Goal: Feedback & Contribution: Submit feedback/report problem

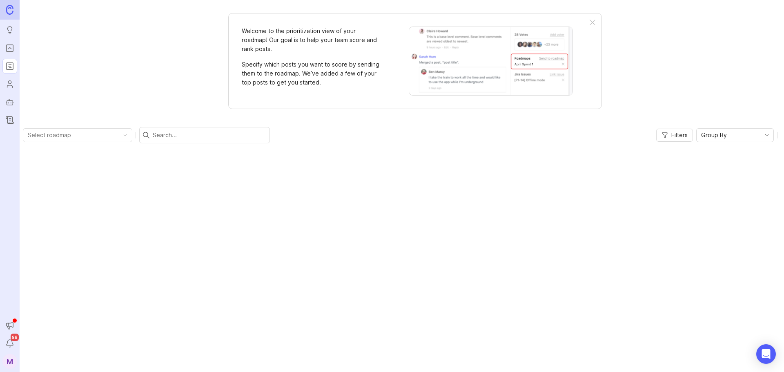
click at [12, 49] on icon "Portal" at bounding box center [9, 48] width 9 height 10
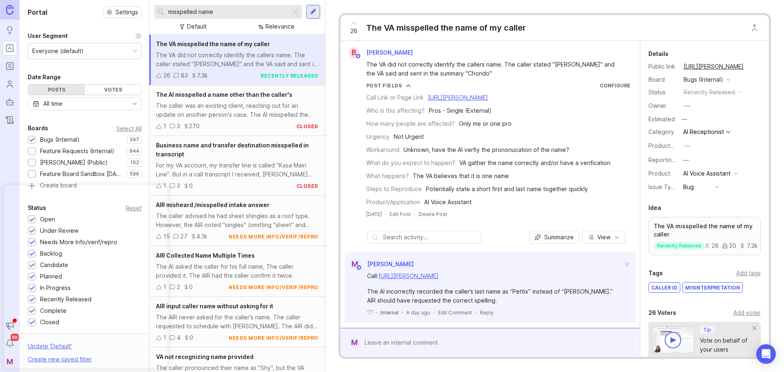
click at [195, 12] on input "misspelled name" at bounding box center [227, 11] width 119 height 9
drag, startPoint x: 243, startPoint y: 11, endPoint x: 81, endPoint y: 11, distance: 162.1
click at [81, 11] on div "Portal Settings User Segment Everyone (default) Date Range Posts Votes All time…" at bounding box center [402, 186] width 765 height 372
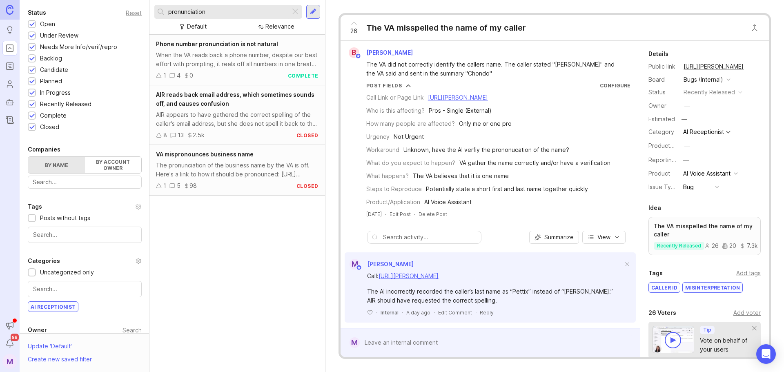
scroll to position [241, 0]
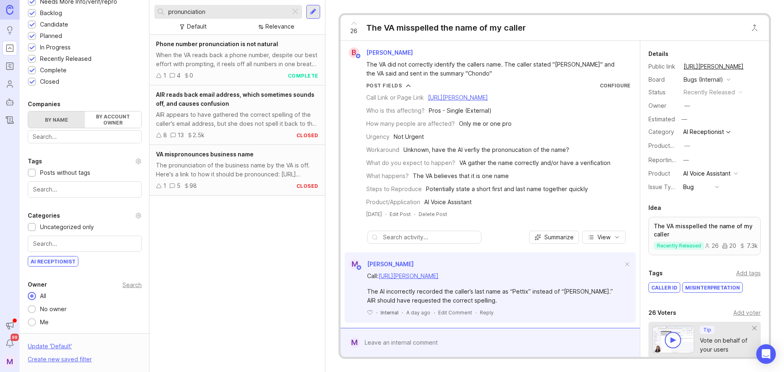
click at [260, 176] on div "The pronunciation of the business name by the VA is off. Here's a link to how i…" at bounding box center [237, 170] width 163 height 18
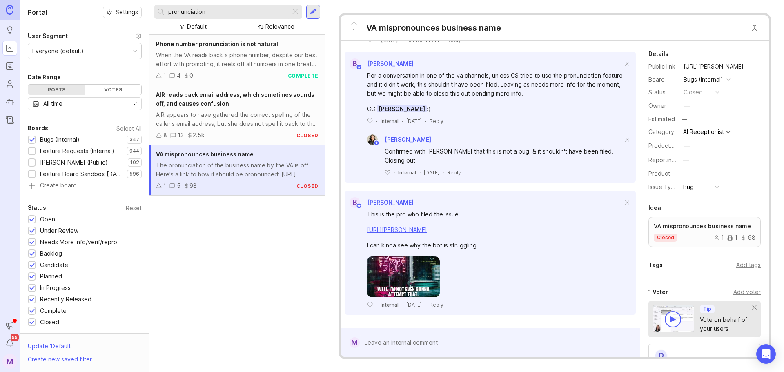
click at [251, 13] on input "pronunciation" at bounding box center [227, 11] width 119 height 9
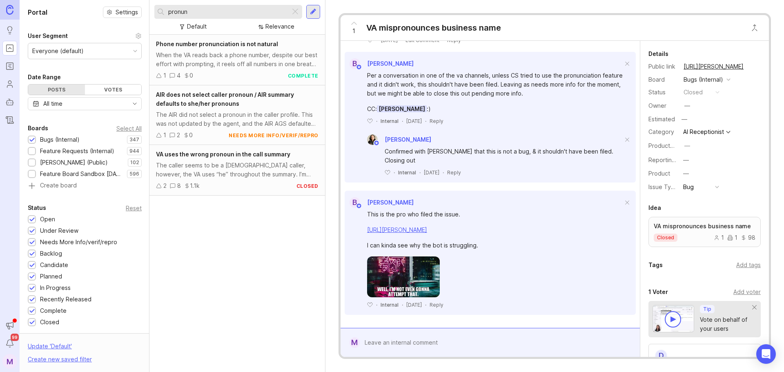
type input "pronun"
click at [314, 16] on div at bounding box center [313, 12] width 14 height 14
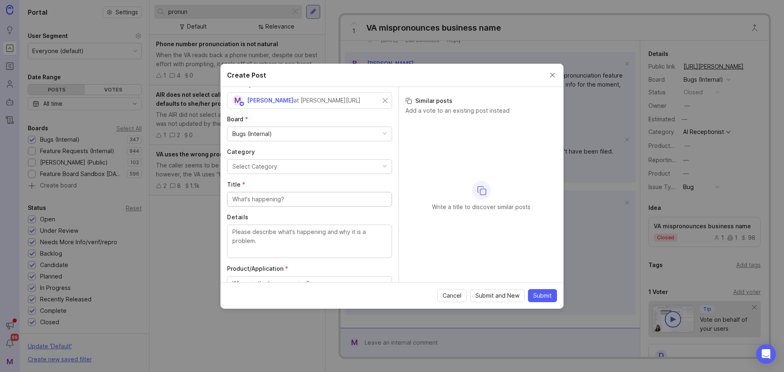
scroll to position [41, 0]
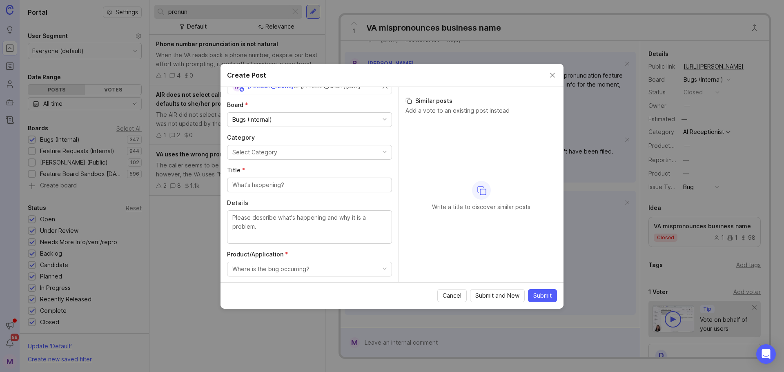
click at [322, 151] on button "Select Category" at bounding box center [309, 152] width 165 height 15
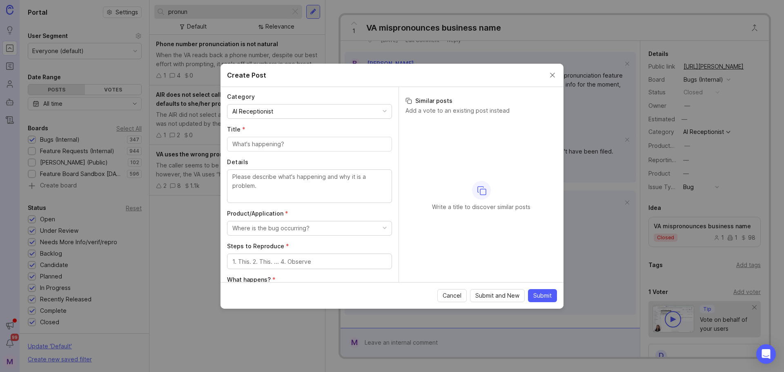
click at [301, 146] on input "Title *" at bounding box center [309, 144] width 154 height 9
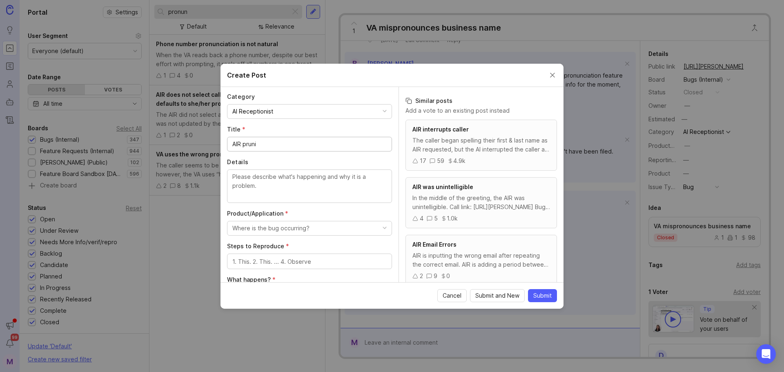
drag, startPoint x: 281, startPoint y: 144, endPoint x: 136, endPoint y: 140, distance: 144.6
click at [136, 140] on div "Create Post Author * Post as yourself or on behalf of another user M [PERSON_NA…" at bounding box center [392, 186] width 784 height 372
paste input "Mispronunciation of Acronyms in Greetings"
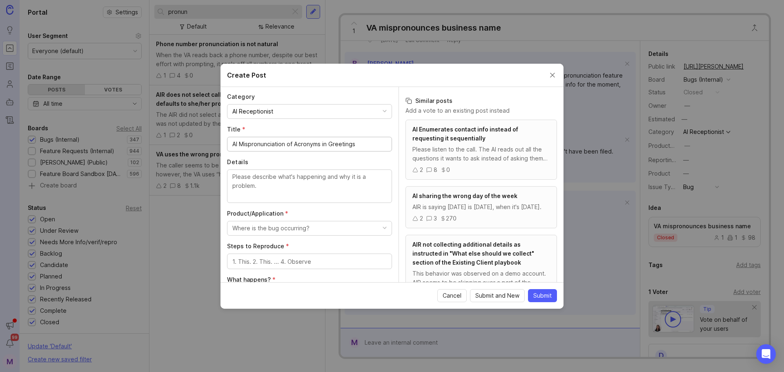
click at [241, 144] on input "AI Mispronunciation of Acronyms in Greetings" at bounding box center [309, 144] width 154 height 9
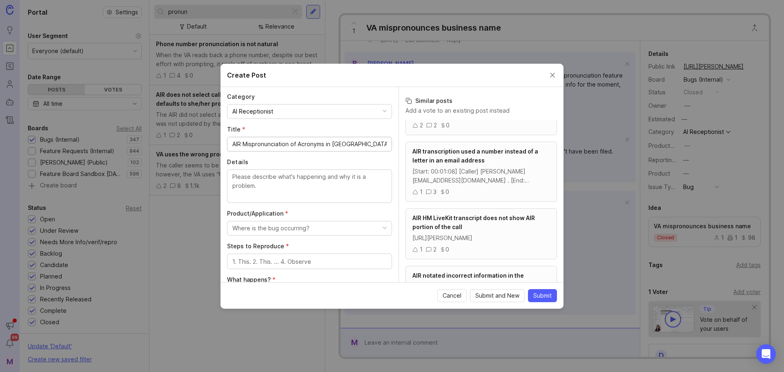
scroll to position [204, 0]
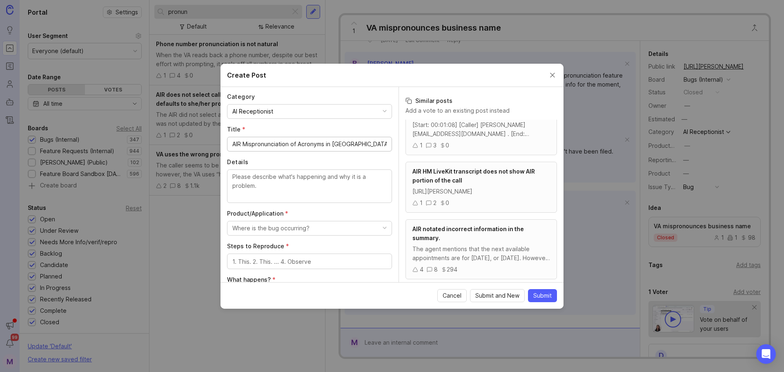
type input "AIR Mispronunciation of Acronyms in [GEOGRAPHIC_DATA]"
click at [282, 188] on textarea "Details" at bounding box center [309, 185] width 154 height 27
paste textarea "In the greeting, “Thank you for calling Learfield Seating. I’m the AI Reception…"
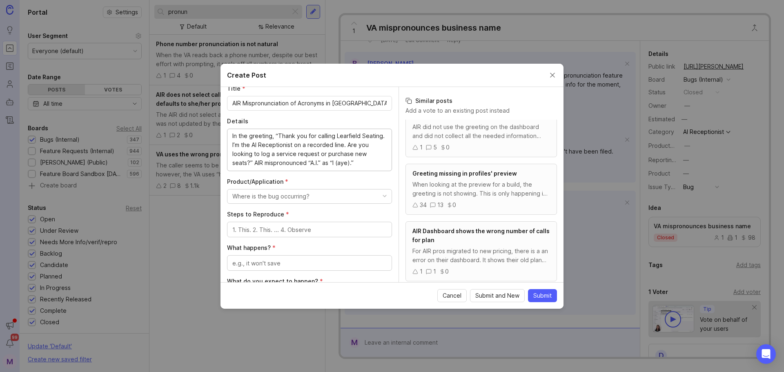
scroll to position [163, 0]
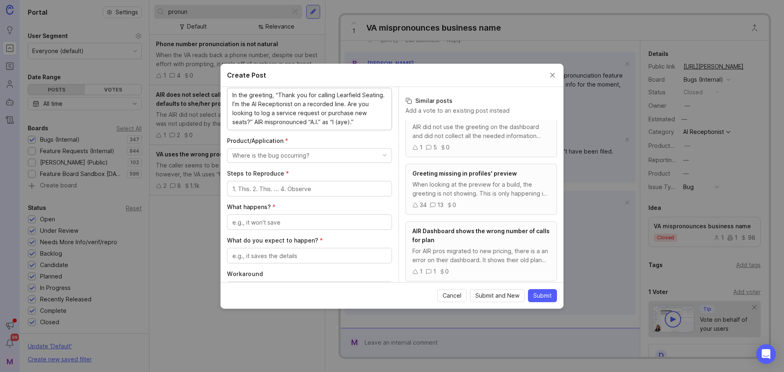
type textarea "In the greeting, “Thank you for calling Learfield Seating. I’m the AI Reception…"
click at [283, 155] on div "Where is the bug occurring?" at bounding box center [270, 155] width 77 height 9
click at [290, 233] on Assistant "AI Voice Assistant" at bounding box center [306, 238] width 159 height 15
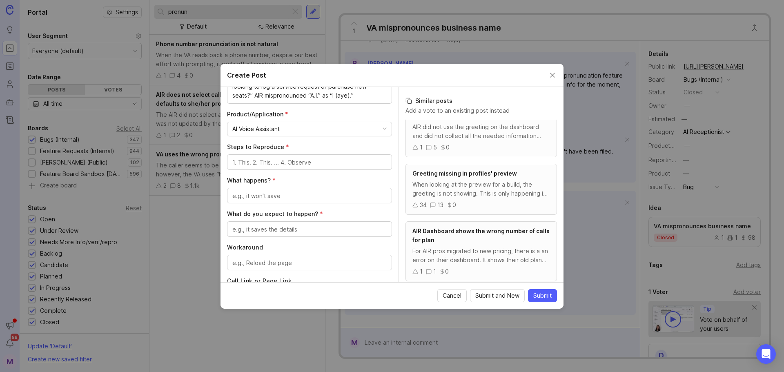
scroll to position [204, 0]
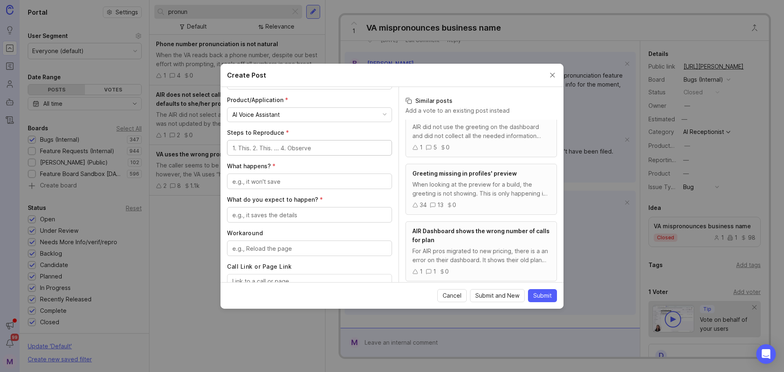
click at [305, 148] on textarea "Steps to Reproduce *" at bounding box center [309, 148] width 154 height 9
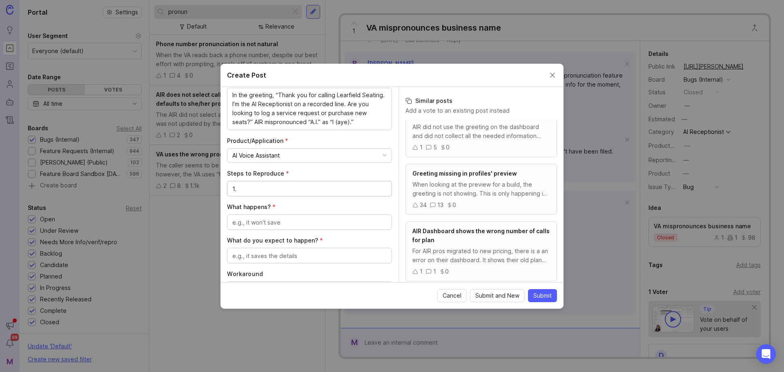
type textarea "1"
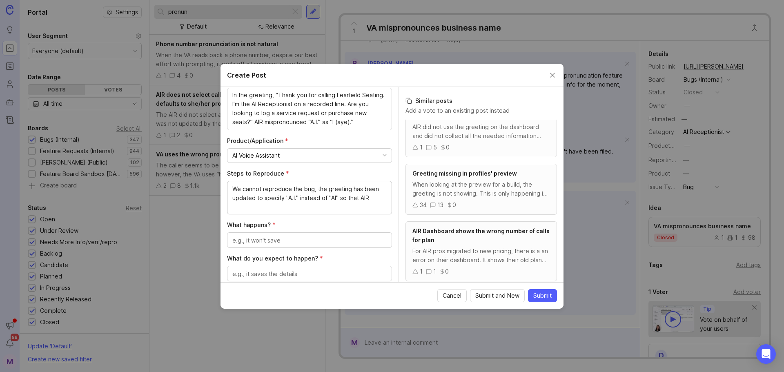
click at [313, 192] on textarea "We cannot reproduce the bug, the greeting has been updated to specify "A.I." in…" at bounding box center [309, 198] width 154 height 27
click at [299, 205] on textarea "We cannot reproduce the bug now, the greeting has been updated to specify "A.I.…" at bounding box center [309, 198] width 154 height 27
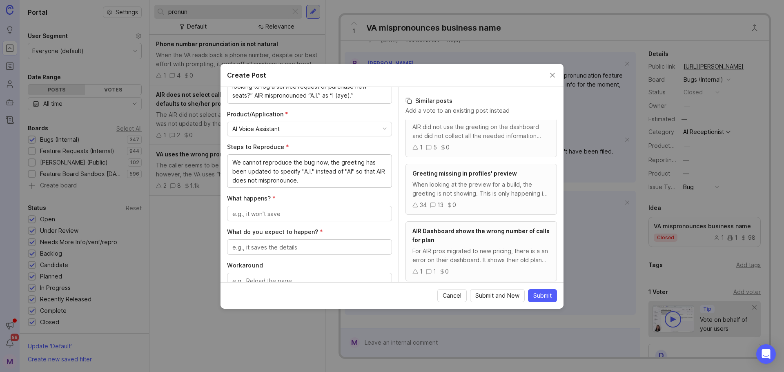
scroll to position [204, 0]
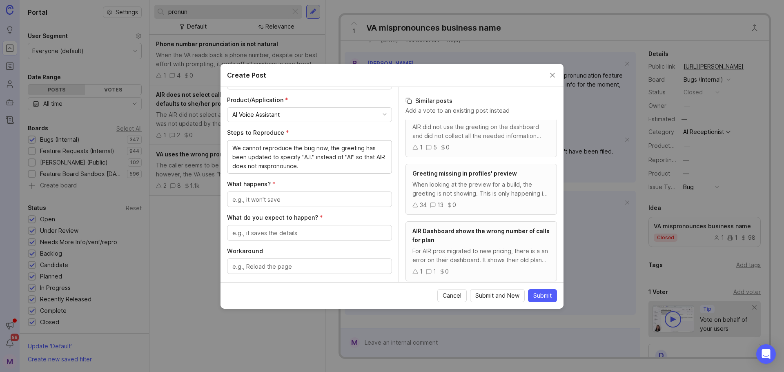
type textarea "We cannot reproduce the bug now, the greeting has been updated to specify "A.I.…"
click at [273, 200] on textarea "What happens? *" at bounding box center [309, 199] width 154 height 9
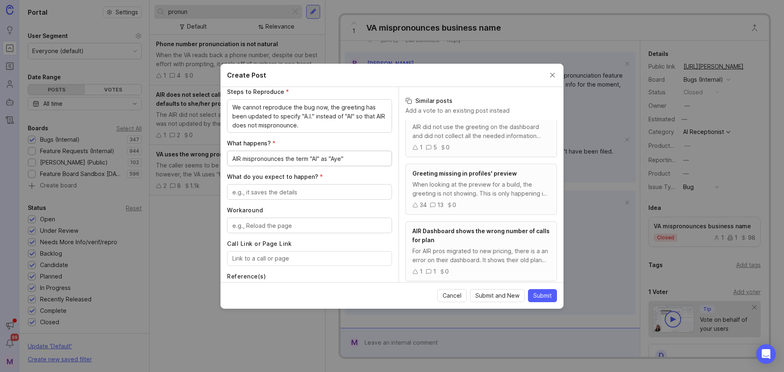
scroll to position [286, 0]
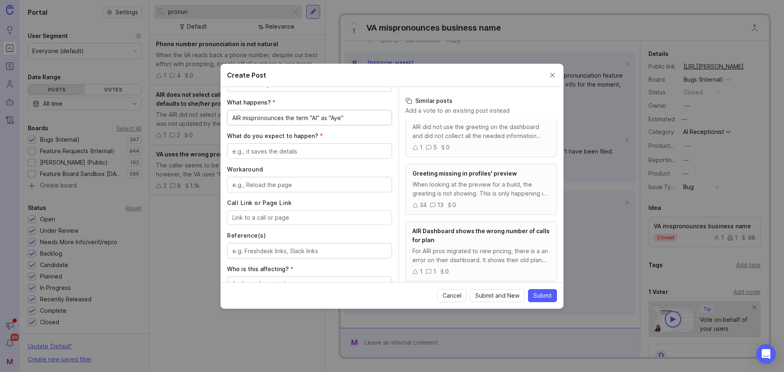
type textarea "AIR mispronounces the term "AI" as "Aye""
click at [311, 147] on textarea "What do you expect to happen? *" at bounding box center [309, 151] width 154 height 9
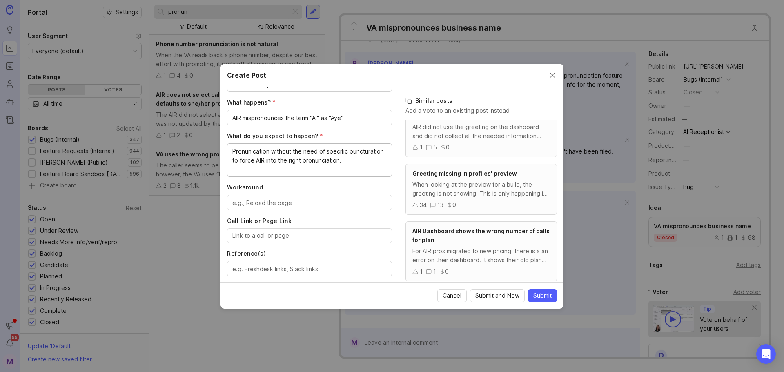
click at [254, 148] on textarea "Pronunication without the need of specific puncturation to force AIR into the r…" at bounding box center [309, 160] width 154 height 27
click at [263, 162] on textarea "Correct pronunciation without the need of specific puncturation to force AIR in…" at bounding box center [309, 160] width 154 height 27
click at [0, 0] on lt-strong "ua" at bounding box center [0, 0] width 0 height 0
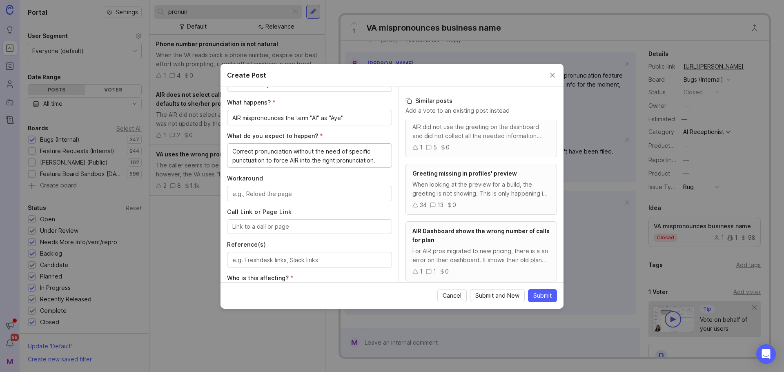
click at [343, 154] on textarea "Correct pronunciation without the need of specific punctuation to force AIR int…" at bounding box center [309, 156] width 154 height 18
click at [342, 152] on textarea "Correct pronunciation without the need of specific punctuation to force AIR int…" at bounding box center [309, 156] width 154 height 18
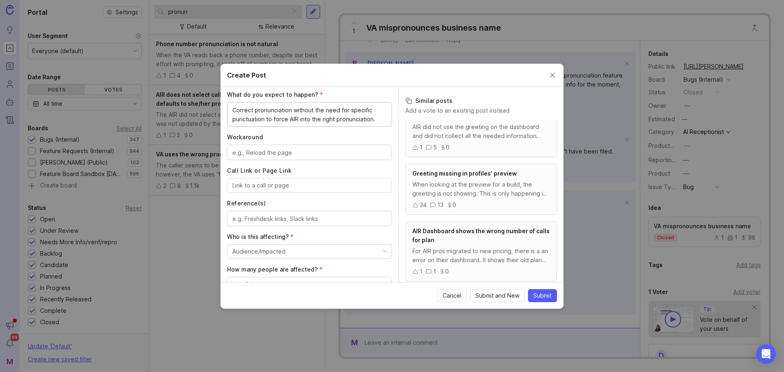
scroll to position [327, 0]
type textarea "Correct pronunciation without the need for specific punctuation to force AIR in…"
click at [282, 152] on textarea "Workaround" at bounding box center [309, 153] width 154 height 9
click at [273, 189] on input "Call Link or Page Link" at bounding box center [309, 185] width 154 height 9
paste input "[URL][PERSON_NAME]"
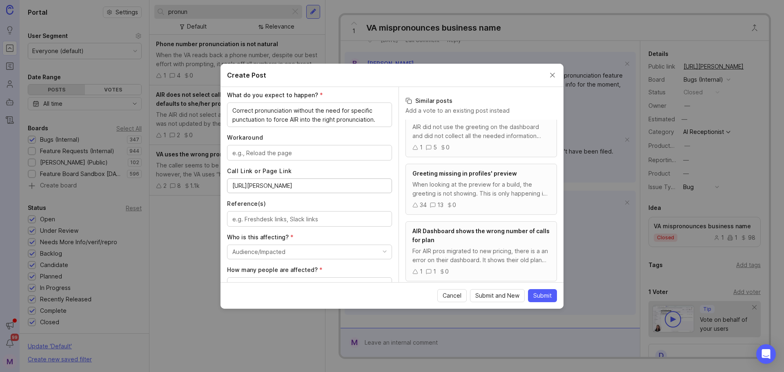
scroll to position [0, 59]
type input "[URL][PERSON_NAME]"
click at [278, 155] on textarea "Workaround" at bounding box center [309, 153] width 154 height 9
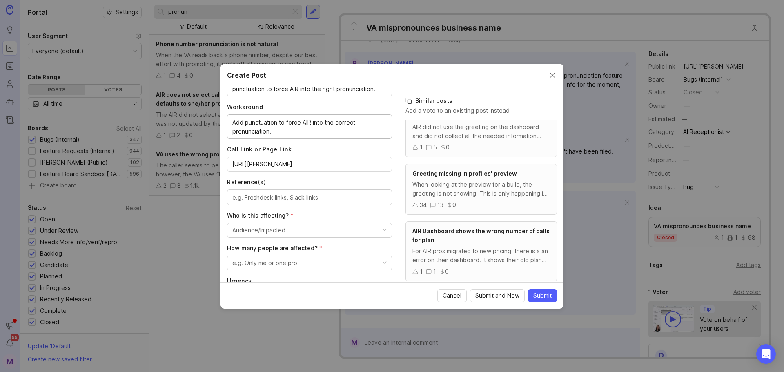
scroll to position [408, 0]
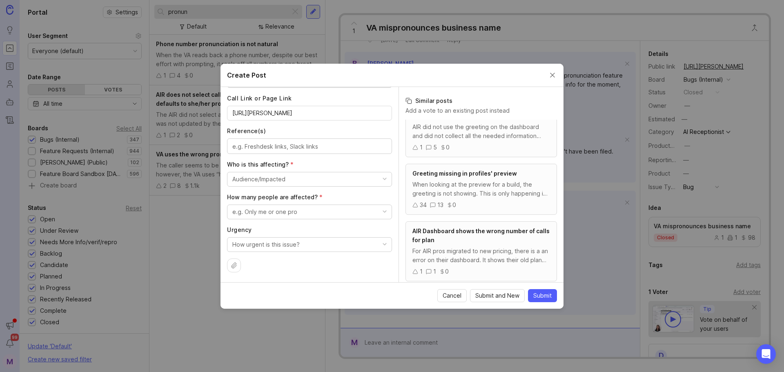
type textarea "Add punctuation to force AIR into the correct pronunciation."
click at [299, 143] on textarea "Reference(s)" at bounding box center [309, 146] width 154 height 9
click at [297, 181] on button "Audience/Impacted" at bounding box center [309, 179] width 165 height 15
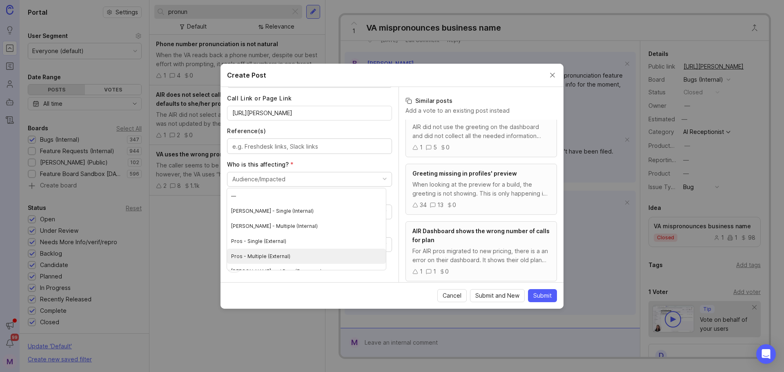
click at [297, 258] on \(External\) "Pros - Multiple (External)" at bounding box center [306, 256] width 159 height 15
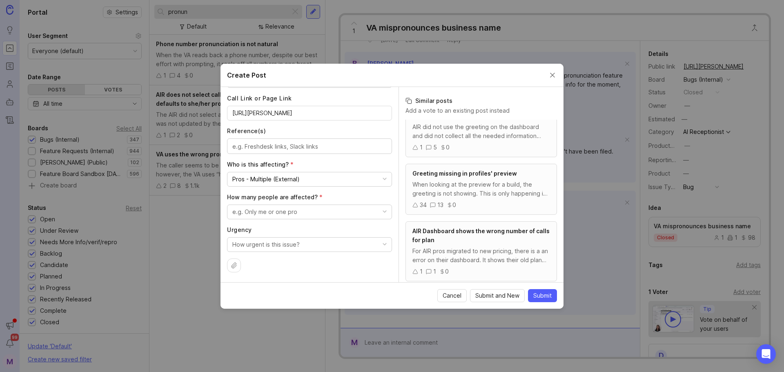
click at [294, 215] on div "e.g. Only me or one pro" at bounding box center [264, 211] width 65 height 9
click at [304, 255] on people "A few people" at bounding box center [306, 258] width 159 height 15
click at [301, 246] on button "How urgent is this issue?" at bounding box center [309, 244] width 165 height 15
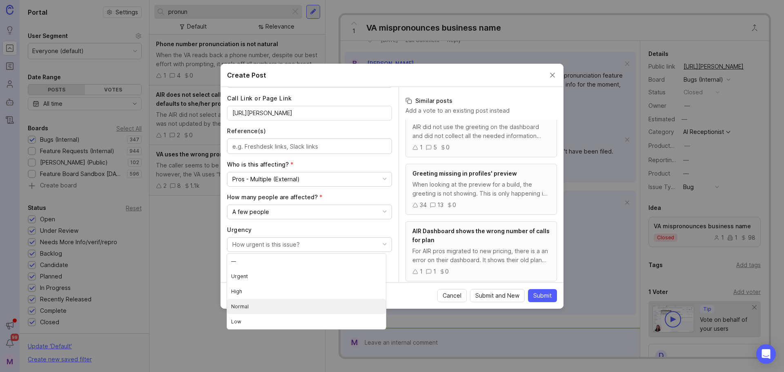
click at [281, 301] on li "Normal" at bounding box center [306, 306] width 159 height 15
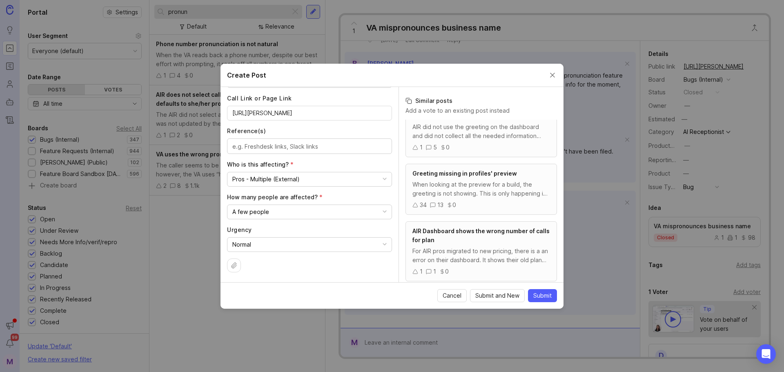
click at [537, 296] on span "Submit" at bounding box center [542, 296] width 18 height 8
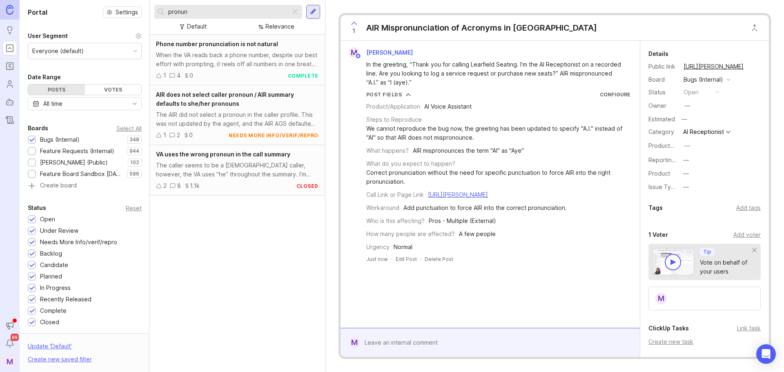
drag, startPoint x: 586, startPoint y: 204, endPoint x: 356, endPoint y: 203, distance: 230.3
click at [356, 203] on div "Post Fields Configure Product/Application AI Voice Assistant Steps to Reproduce…" at bounding box center [490, 171] width 293 height 161
copy div "[URL][PERSON_NAME]"
drag, startPoint x: 711, startPoint y: 66, endPoint x: 566, endPoint y: 103, distance: 148.9
click at [549, 126] on div "We cannot reproduce the bug now, the greeting has been updated to specify "A.I.…" at bounding box center [498, 133] width 264 height 18
